Goal: Information Seeking & Learning: Learn about a topic

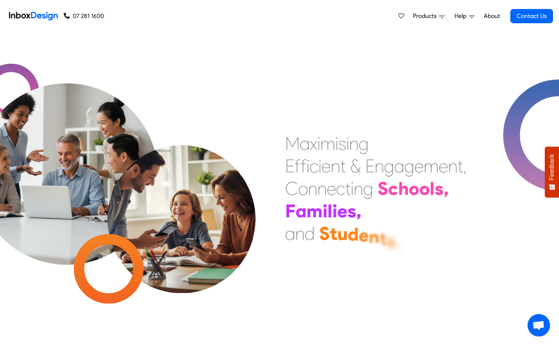
drag, startPoint x: 415, startPoint y: 48, endPoint x: 463, endPoint y: 7, distance: 63.4
click at [415, 46] on div "M a x i m i s i n g E f f i c i e n t & E n g a g e m e n t , C o n n e c t i n…" at bounding box center [279, 189] width 559 height 312
